Goal: Task Accomplishment & Management: Manage account settings

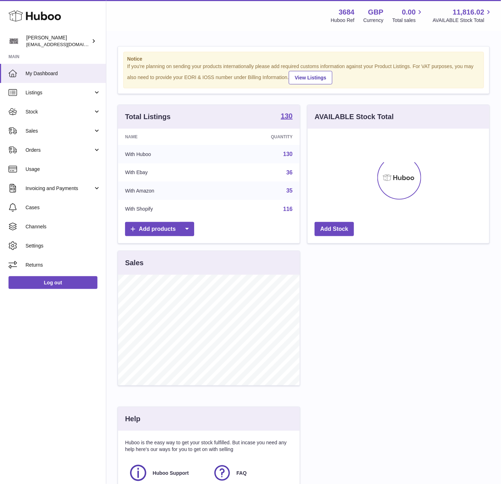
scroll to position [111, 181]
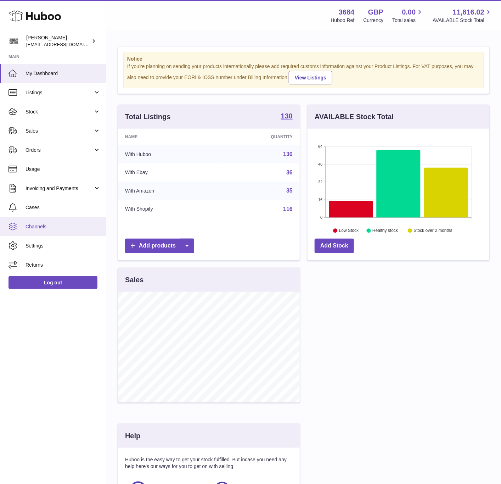
click at [55, 223] on span "Channels" at bounding box center [63, 226] width 75 height 7
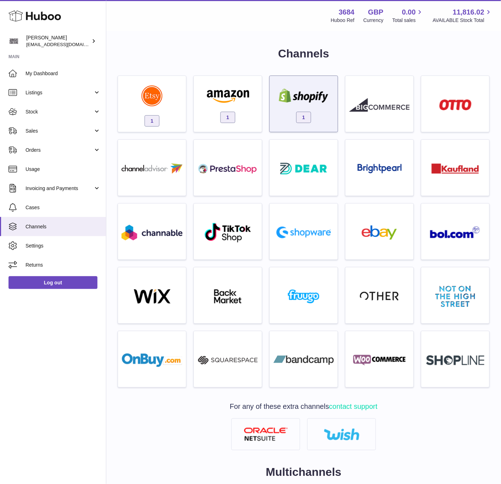
click at [290, 114] on div "1" at bounding box center [303, 105] width 61 height 45
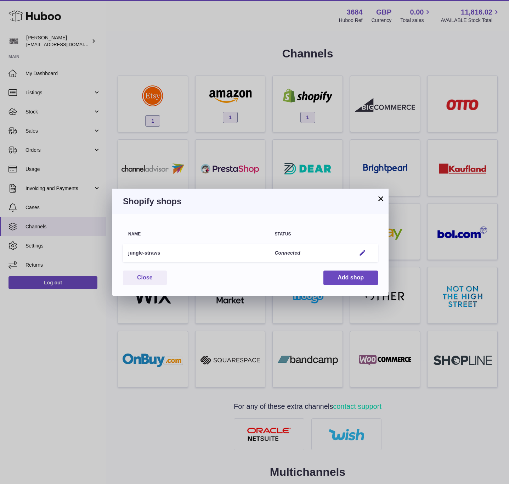
click at [367, 245] on td "Edit" at bounding box center [364, 253] width 27 height 18
click at [365, 249] on em "button" at bounding box center [362, 252] width 7 height 7
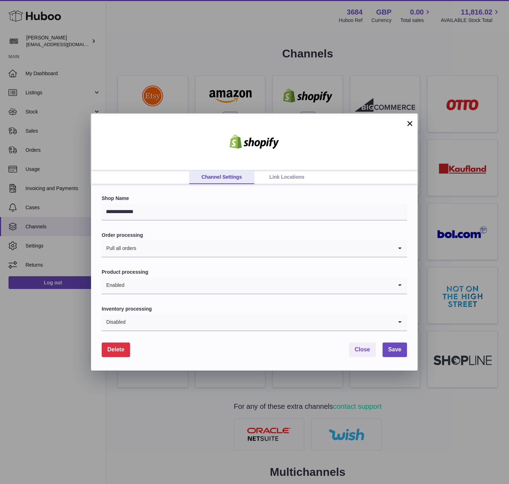
click at [288, 176] on link "Link Locations" at bounding box center [286, 176] width 65 height 13
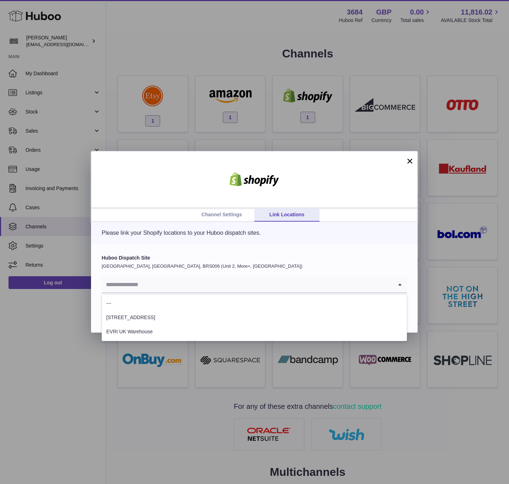
click at [220, 285] on input "Search for option" at bounding box center [247, 284] width 291 height 16
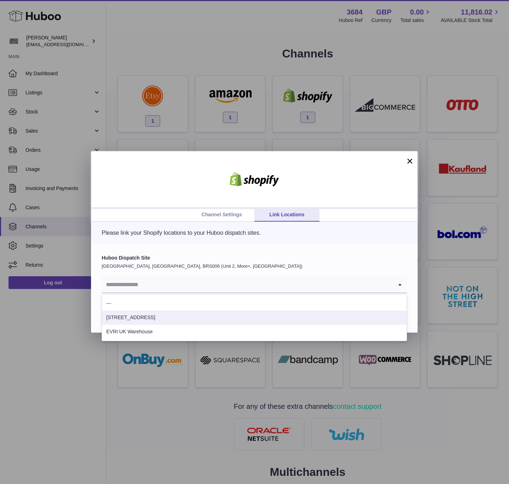
click at [187, 317] on li "[STREET_ADDRESS]" at bounding box center [254, 317] width 305 height 14
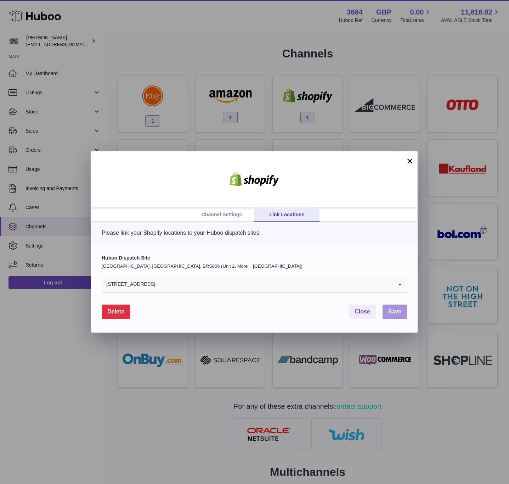
click at [394, 317] on button "Save" at bounding box center [395, 311] width 24 height 15
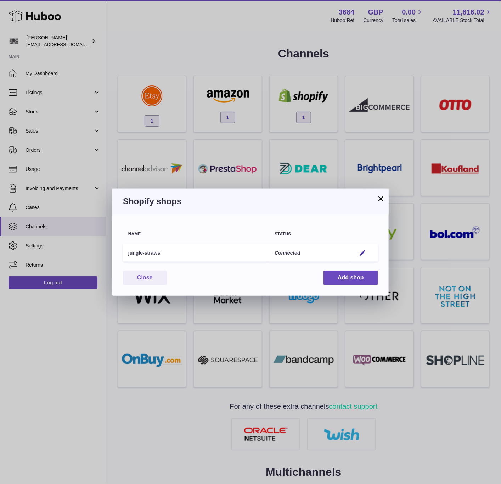
click at [387, 200] on div "Shopify shops" at bounding box center [250, 201] width 276 height 26
click at [384, 199] on button "×" at bounding box center [381, 198] width 9 height 9
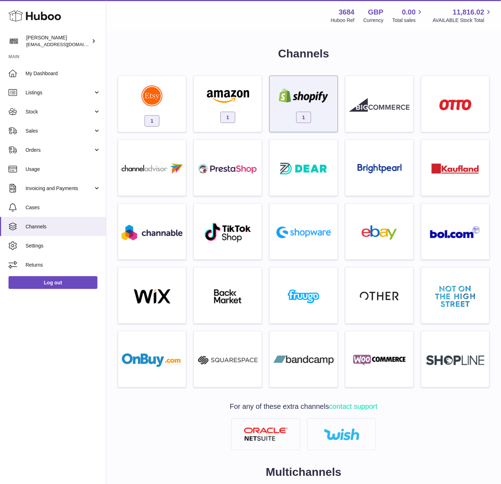
click at [303, 125] on div "1" at bounding box center [303, 105] width 61 height 45
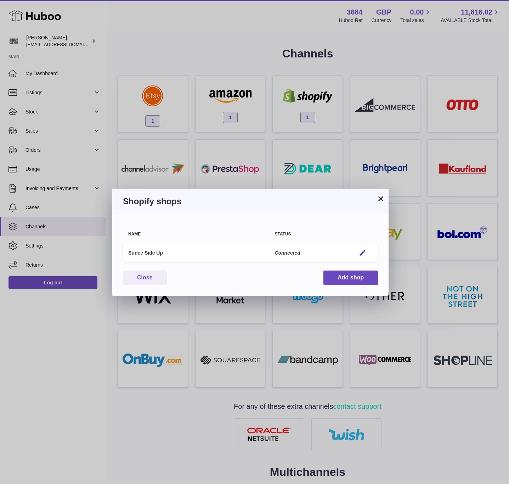
click at [370, 254] on td "Edit" at bounding box center [364, 253] width 27 height 18
click at [368, 252] on button "Edit" at bounding box center [362, 252] width 13 height 7
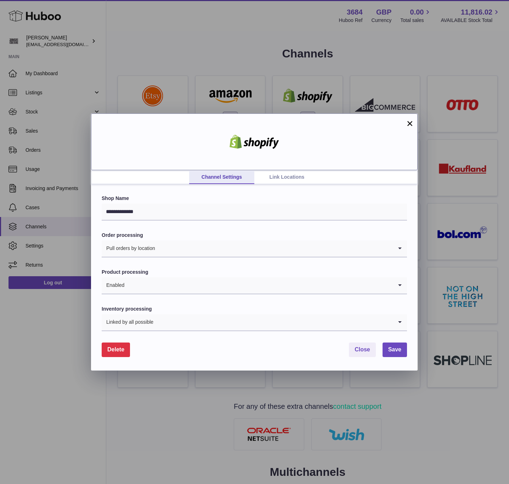
click at [274, 167] on div at bounding box center [254, 141] width 327 height 57
click at [272, 171] on link "Link Locations" at bounding box center [286, 176] width 65 height 13
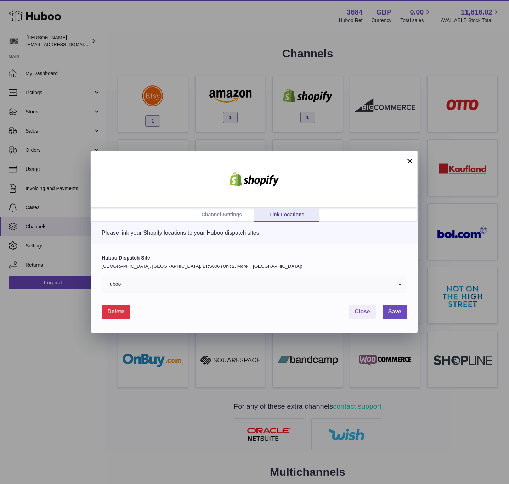
click at [173, 272] on div "Huboo Dispatch Site [GEOGRAPHIC_DATA], [GEOGRAPHIC_DATA], BRS006 (Unit 2, More+…" at bounding box center [254, 273] width 305 height 39
click at [170, 280] on input "Search for option" at bounding box center [257, 284] width 272 height 16
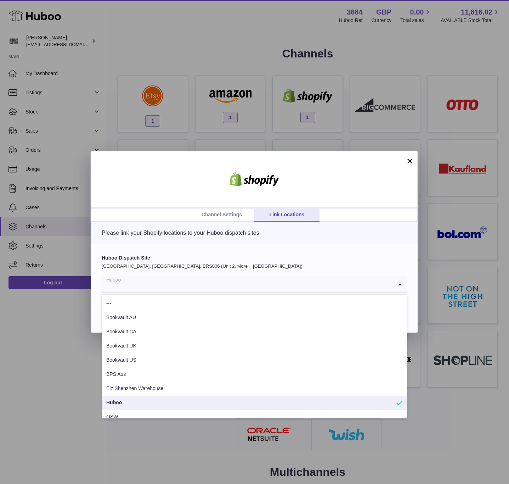
click at [139, 399] on li "Huboo" at bounding box center [254, 402] width 305 height 14
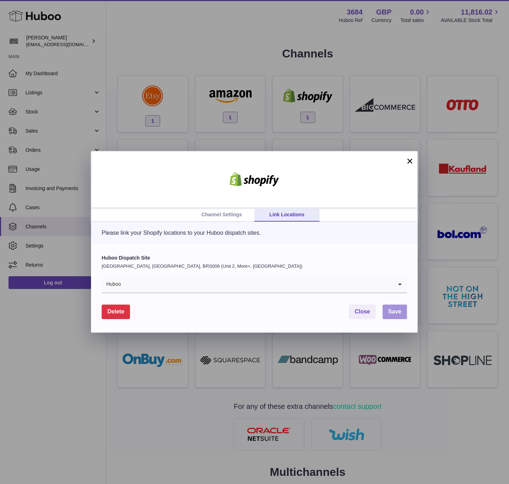
click at [392, 310] on span "Save" at bounding box center [394, 311] width 13 height 6
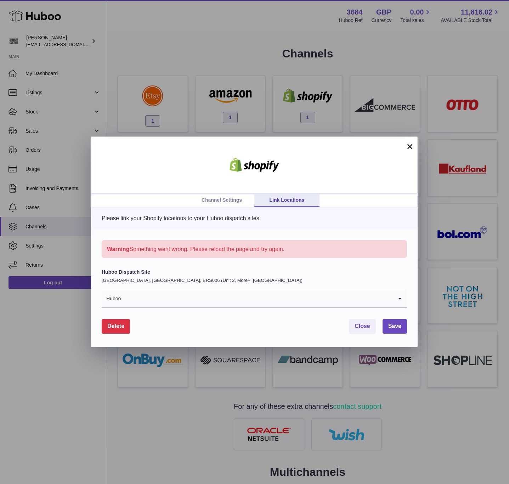
click at [292, 294] on input "Search for option" at bounding box center [257, 299] width 272 height 16
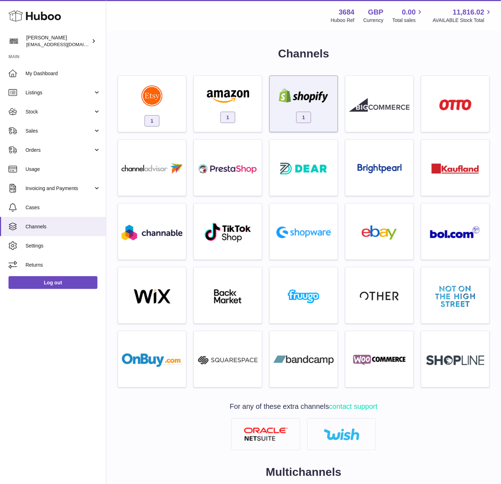
click at [298, 120] on span "1" at bounding box center [303, 117] width 15 height 11
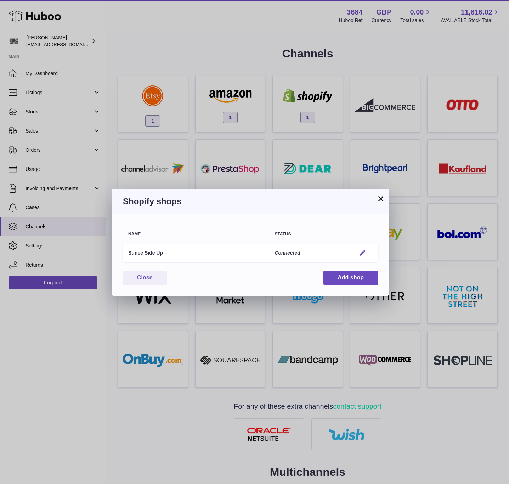
click at [362, 251] on em "button" at bounding box center [362, 252] width 7 height 7
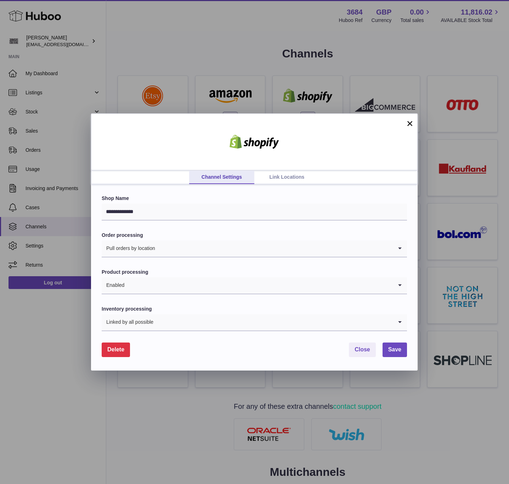
click at [289, 174] on link "Link Locations" at bounding box center [286, 176] width 65 height 13
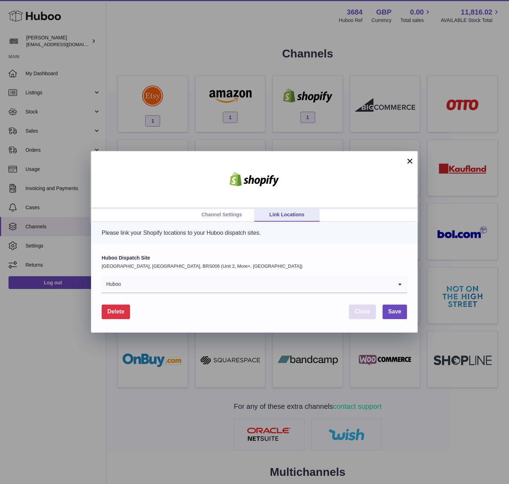
click at [363, 313] on span "Close" at bounding box center [363, 311] width 16 height 6
